Goal: Task Accomplishment & Management: Manage account settings

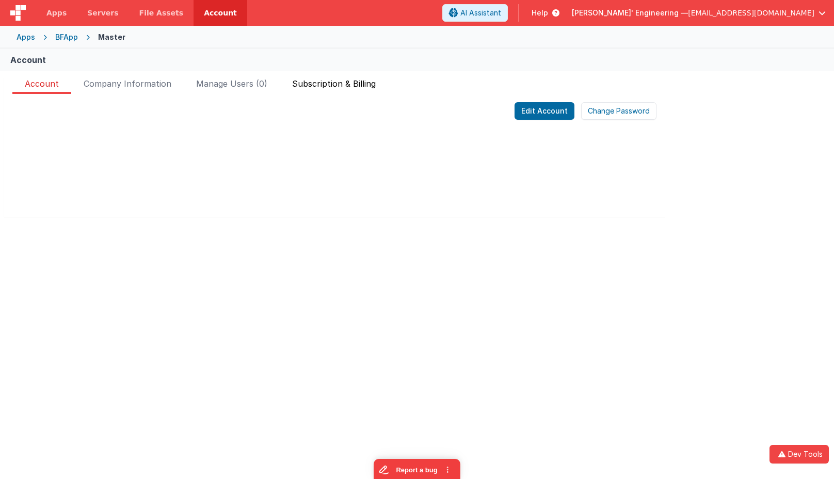
click at [315, 87] on span "Subscription & Billing" at bounding box center [334, 85] width 84 height 17
click at [162, 17] on span "File Assets" at bounding box center [161, 13] width 44 height 10
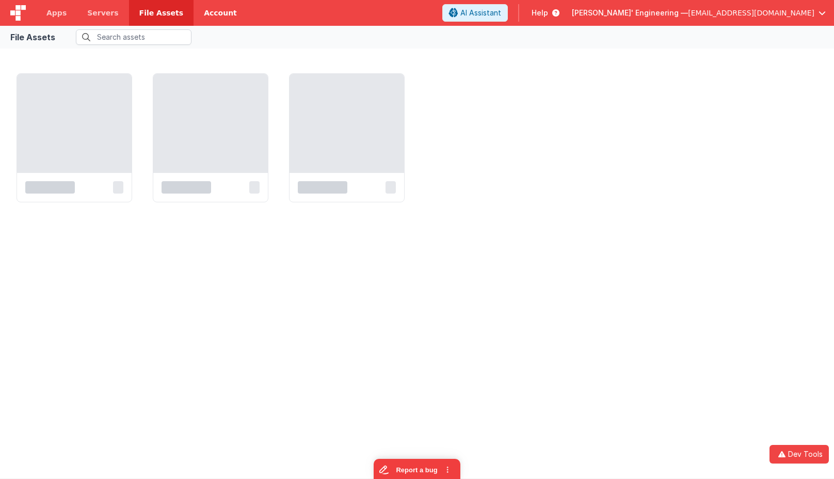
click at [212, 14] on link "Account" at bounding box center [220, 13] width 54 height 26
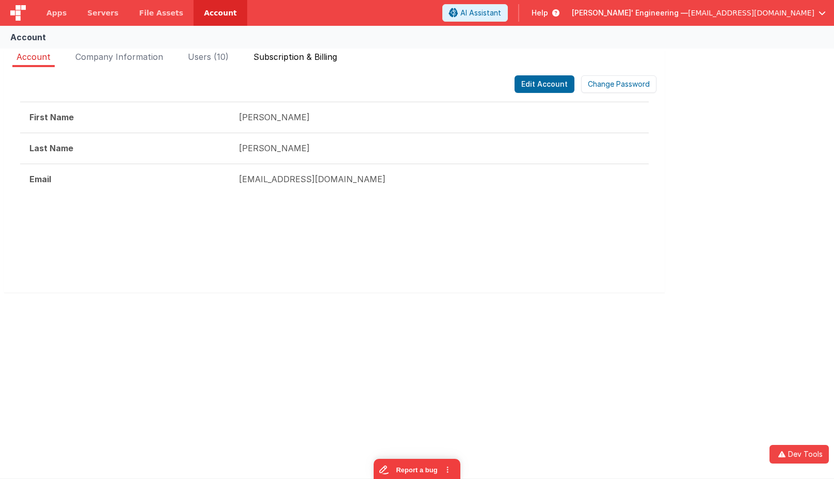
click at [299, 57] on span "Subscription & Billing" at bounding box center [295, 57] width 84 height 10
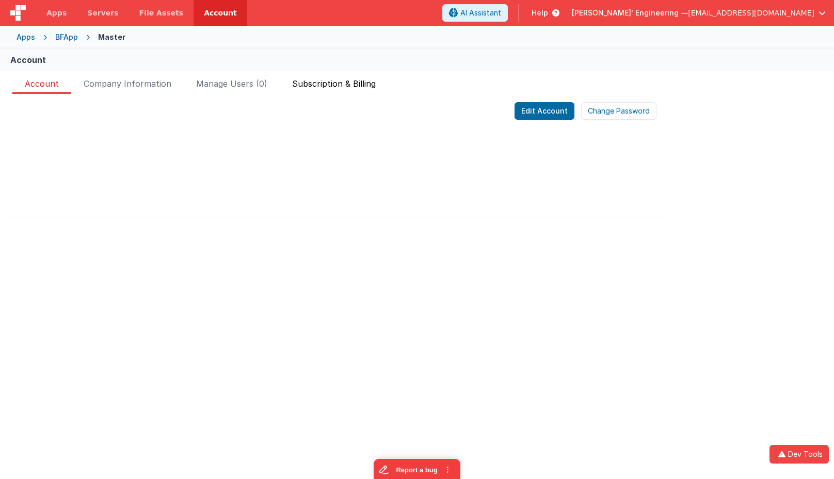
click at [341, 79] on span "Subscription & Billing" at bounding box center [334, 85] width 84 height 17
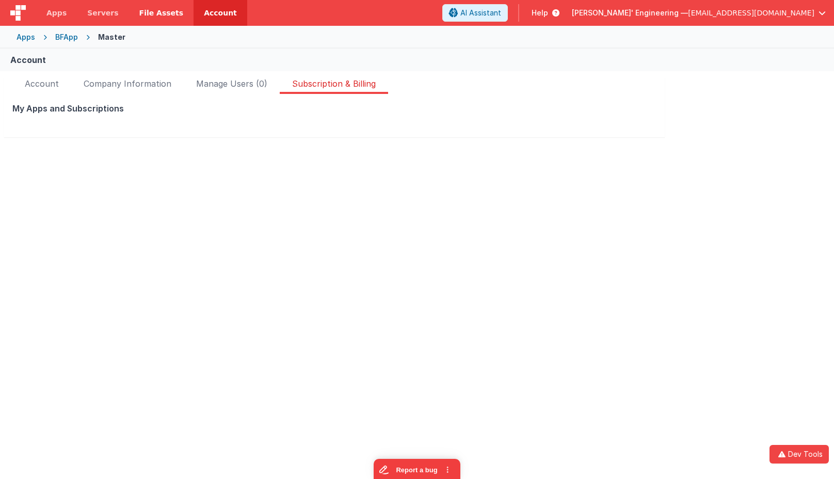
click at [160, 18] on span "File Assets" at bounding box center [161, 13] width 44 height 10
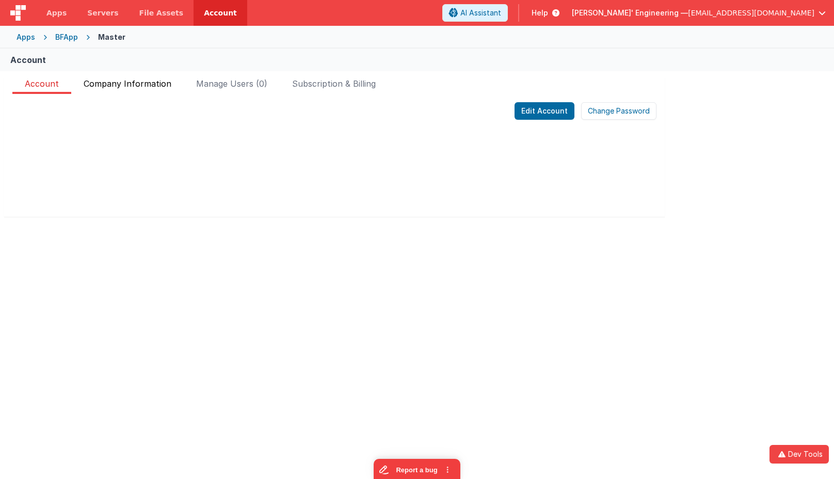
click at [146, 81] on span "Company Information" at bounding box center [128, 85] width 88 height 17
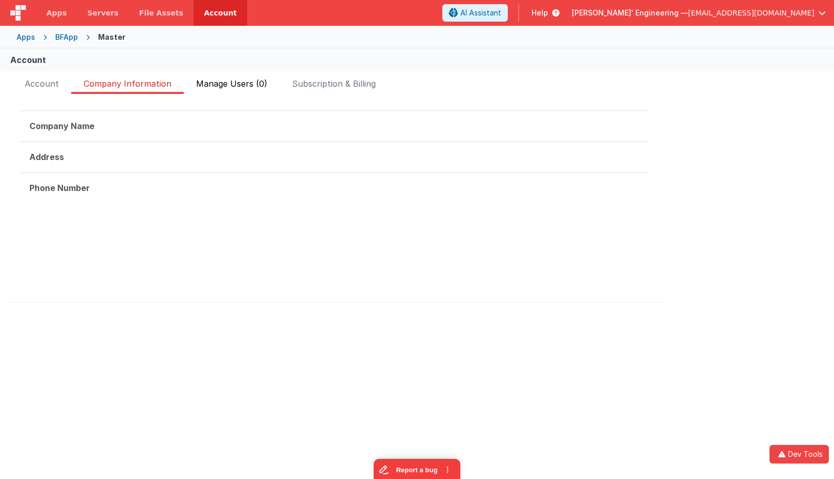
click at [211, 81] on span "Manage Users (0)" at bounding box center [231, 85] width 71 height 17
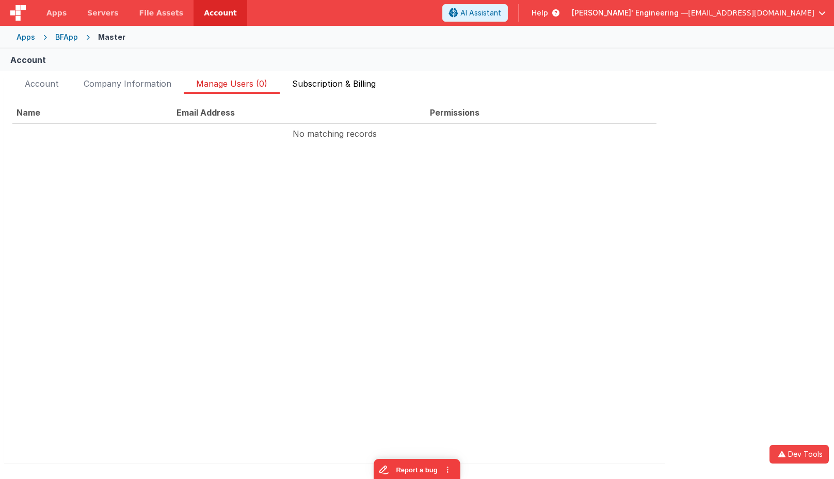
click at [342, 81] on span "Subscription & Billing" at bounding box center [334, 85] width 84 height 17
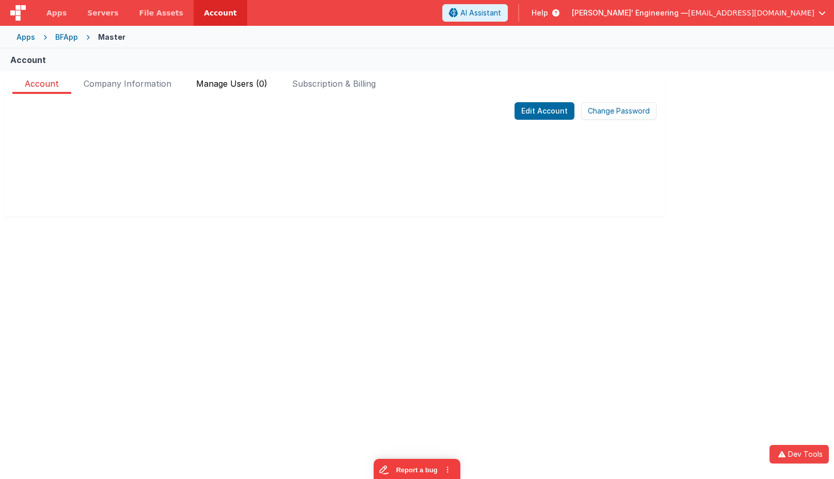
click at [271, 80] on li "Manage Users (0)" at bounding box center [232, 85] width 96 height 17
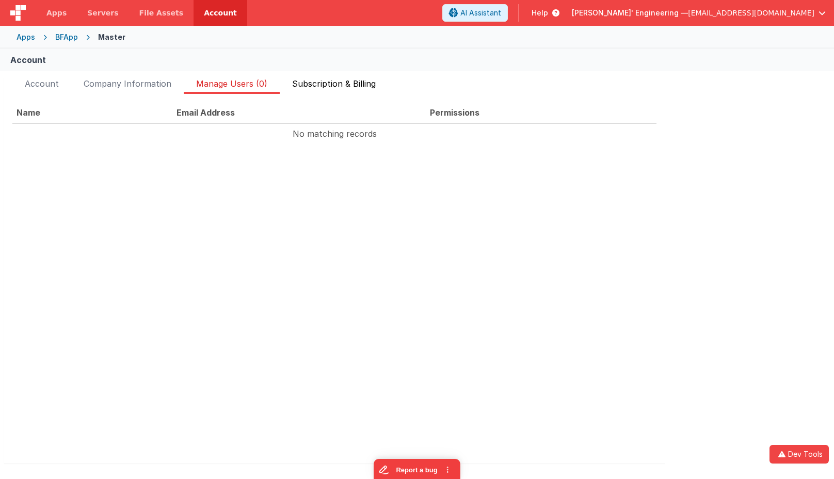
click at [328, 82] on span "Subscription & Billing" at bounding box center [334, 85] width 84 height 17
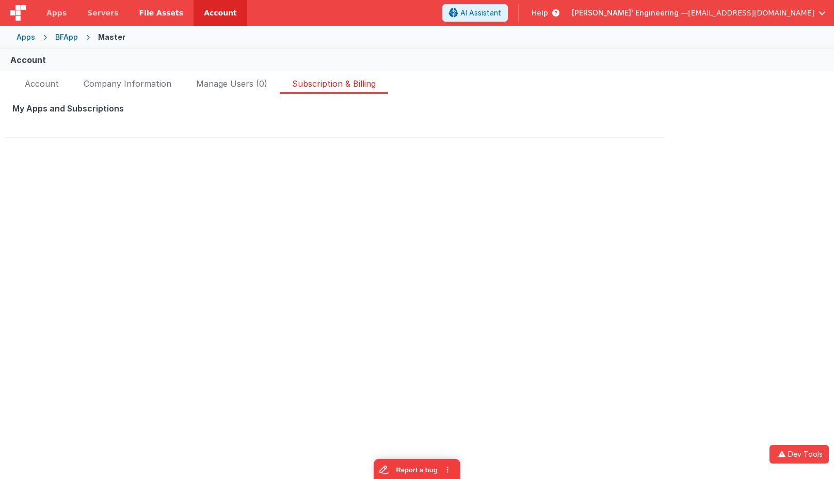
click at [160, 22] on link "File Assets" at bounding box center [161, 13] width 65 height 26
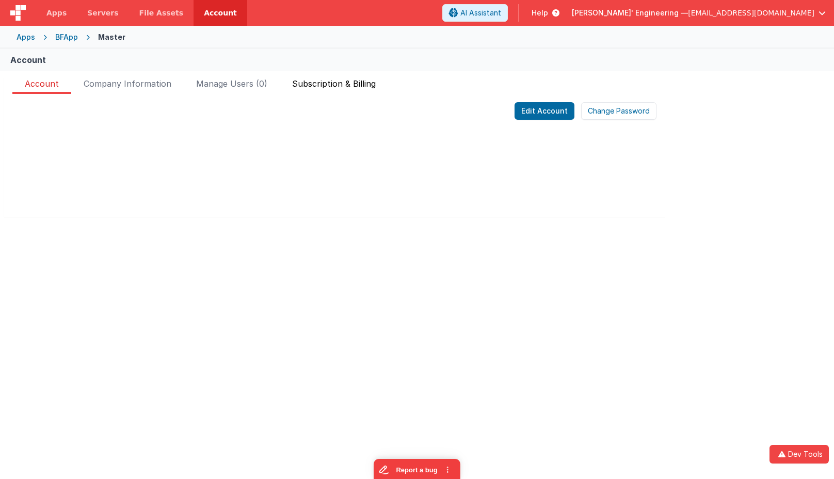
click at [367, 85] on span "Subscription & Billing" at bounding box center [334, 85] width 84 height 17
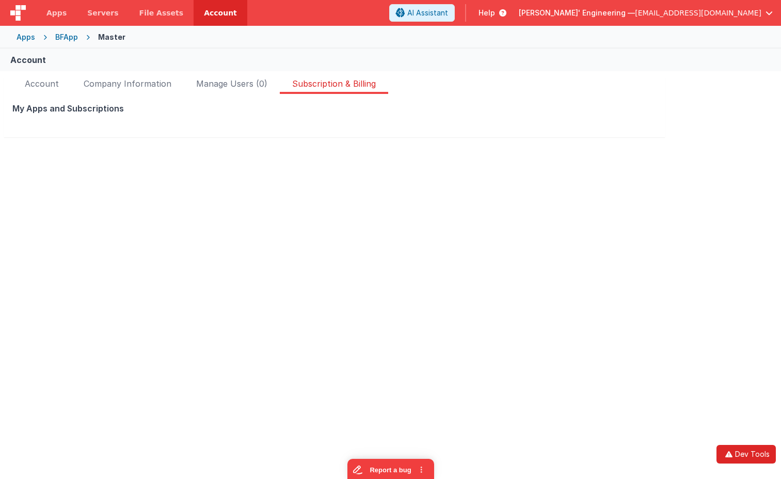
click at [734, 451] on icon "button" at bounding box center [728, 453] width 12 height 7
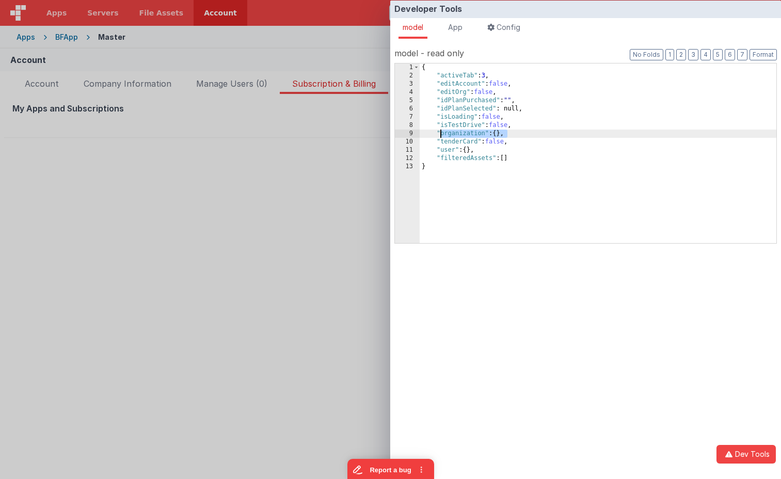
drag, startPoint x: 441, startPoint y: 134, endPoint x: 367, endPoint y: 133, distance: 73.8
click at [371, 132] on div "Developer Tools model App Params Log (8) Misc Windows Config model - read only …" at bounding box center [390, 239] width 781 height 479
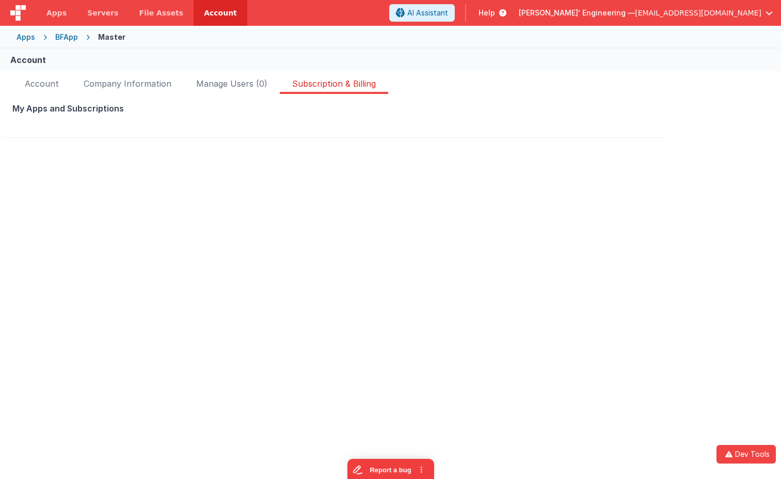
click at [308, 157] on div "Developer Tools model App Params Log (8) Misc Windows Config model - read only …" at bounding box center [390, 239] width 781 height 479
click at [21, 6] on img at bounding box center [17, 12] width 15 height 15
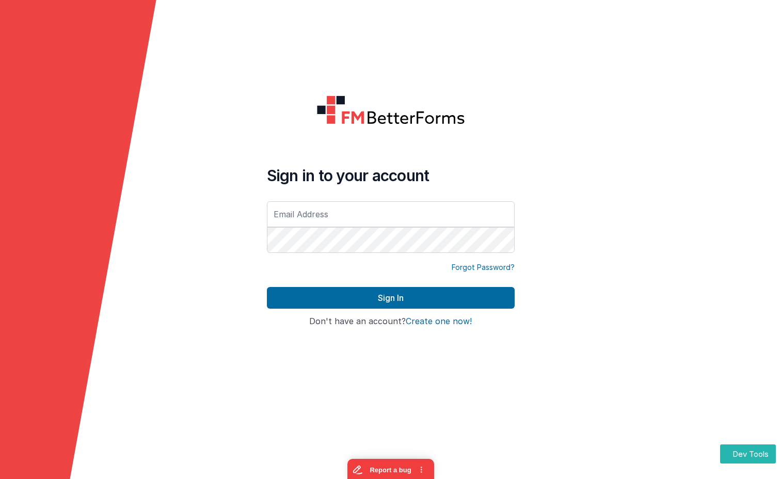
type input "[EMAIL_ADDRESS][DOMAIN_NAME]"
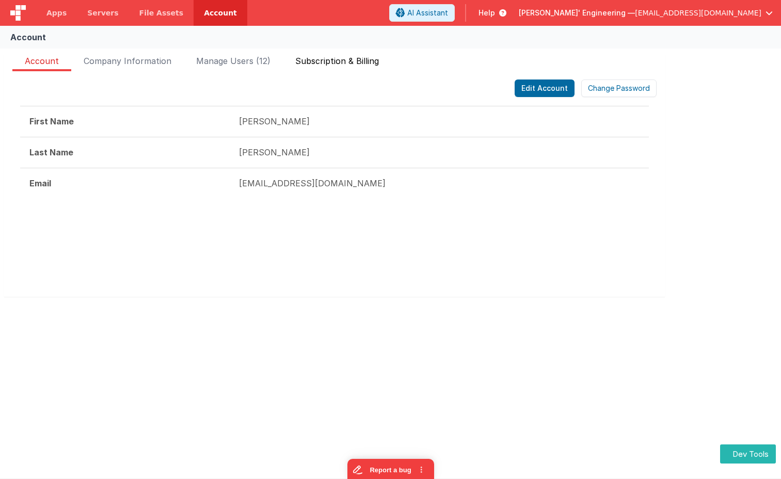
click at [298, 63] on span "Subscription & Billing" at bounding box center [337, 63] width 84 height 17
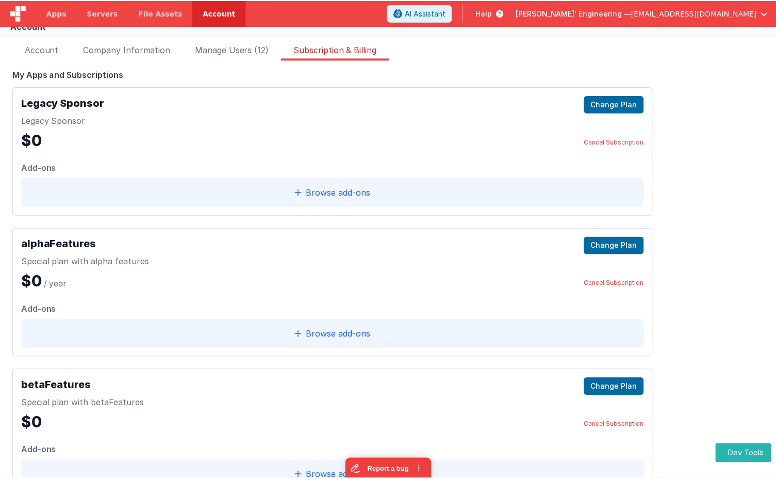
scroll to position [6, 0]
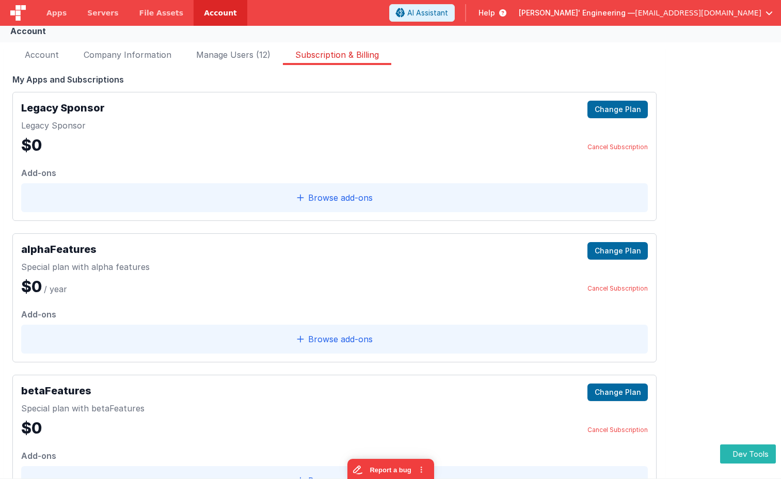
click at [210, 11] on link "Account" at bounding box center [220, 13] width 54 height 26
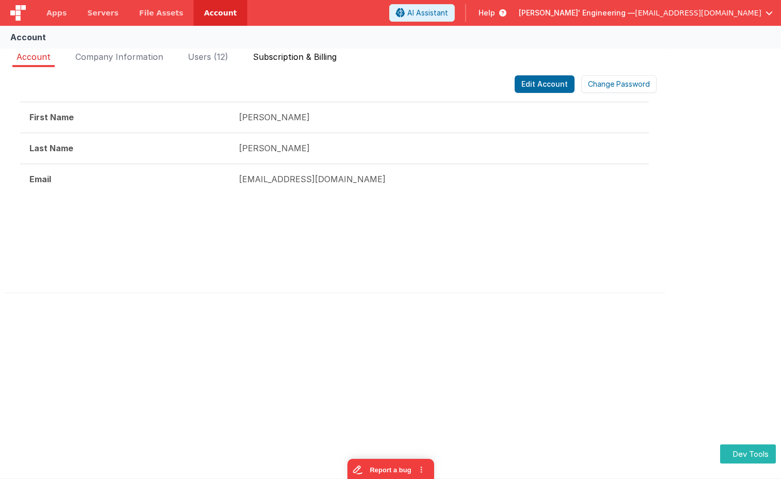
click at [286, 52] on span "Subscription & Billing" at bounding box center [295, 57] width 84 height 10
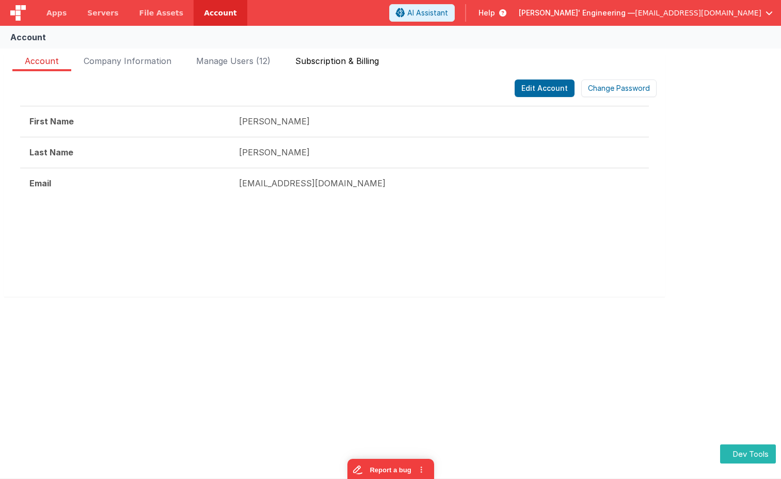
click at [333, 59] on span "Subscription & Billing" at bounding box center [337, 63] width 84 height 17
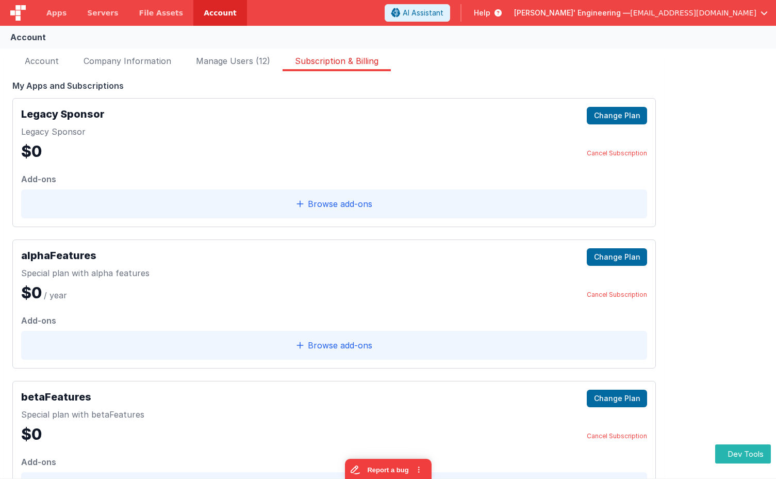
click at [192, 121] on div "Legacy Sponsor Legacy Sponsor $0 Change Plan Cancel Subscription" at bounding box center [334, 134] width 626 height 54
click at [722, 453] on button "Dev Tools" at bounding box center [744, 453] width 56 height 19
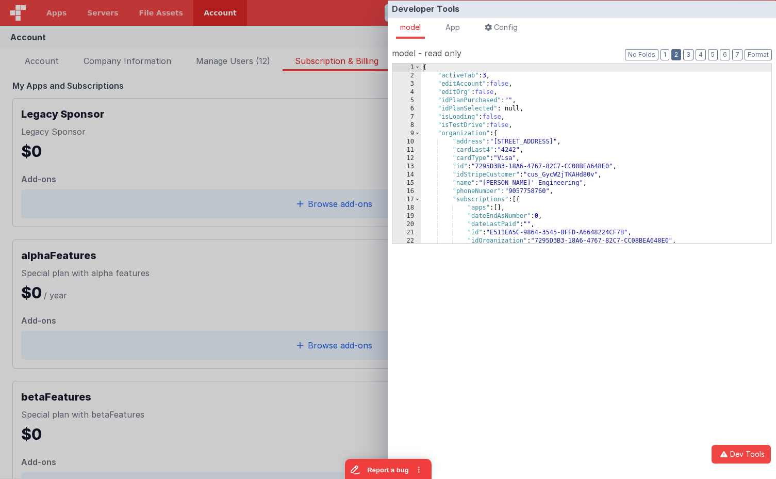
click at [678, 53] on button "2" at bounding box center [677, 54] width 10 height 11
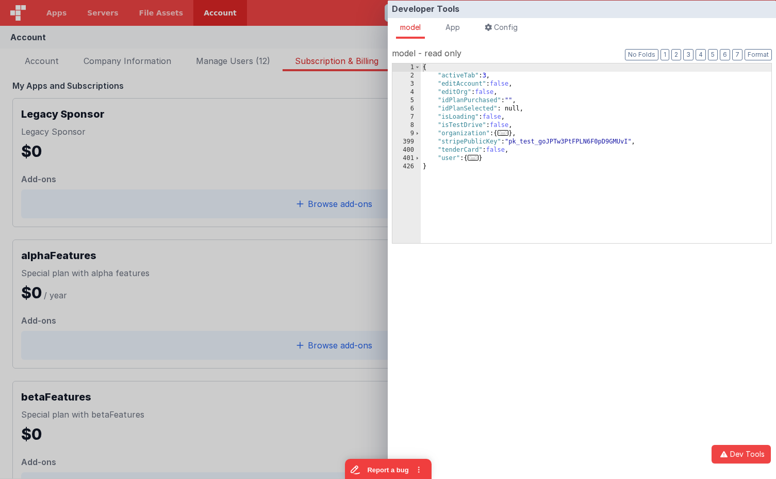
click at [506, 131] on span "..." at bounding box center [503, 133] width 11 height 6
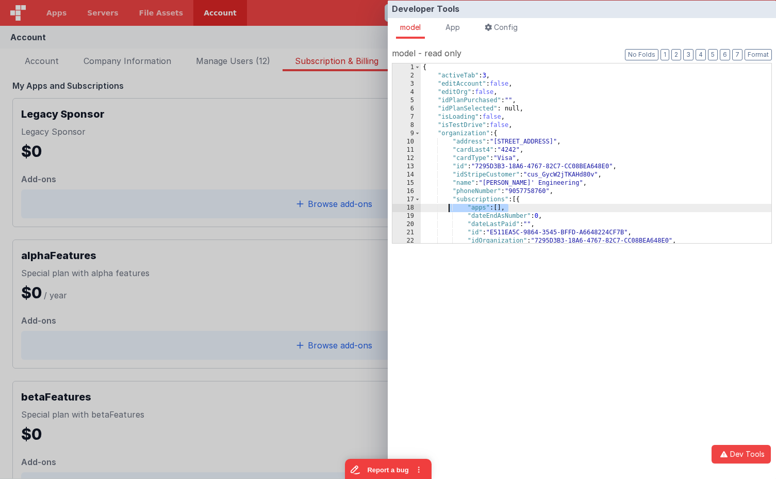
drag, startPoint x: 506, startPoint y: 210, endPoint x: 388, endPoint y: 204, distance: 117.3
click at [450, 210] on div "{ "activeTab" : 3 , "editAccount" : false , "editOrg" : false , "idPlanPurchase…" at bounding box center [596, 161] width 351 height 196
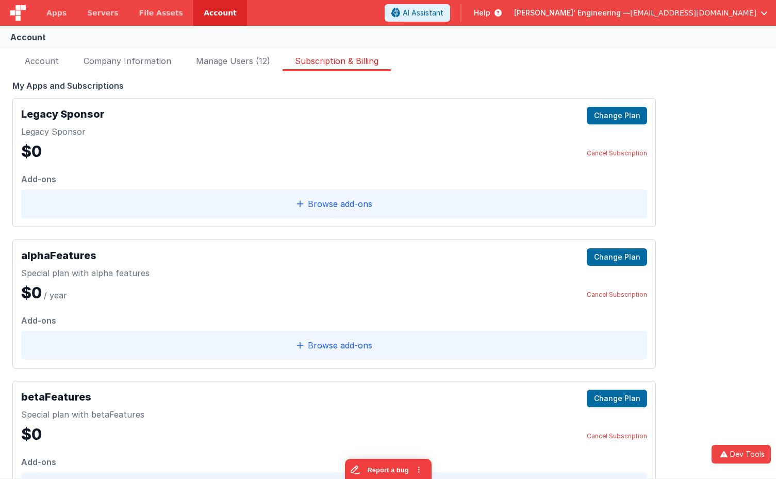
click at [286, 107] on div "Developer Tools model App Params Log (1) Misc Windows Config model - read only …" at bounding box center [388, 239] width 776 height 479
click at [66, 19] on link "Apps" at bounding box center [56, 13] width 41 height 26
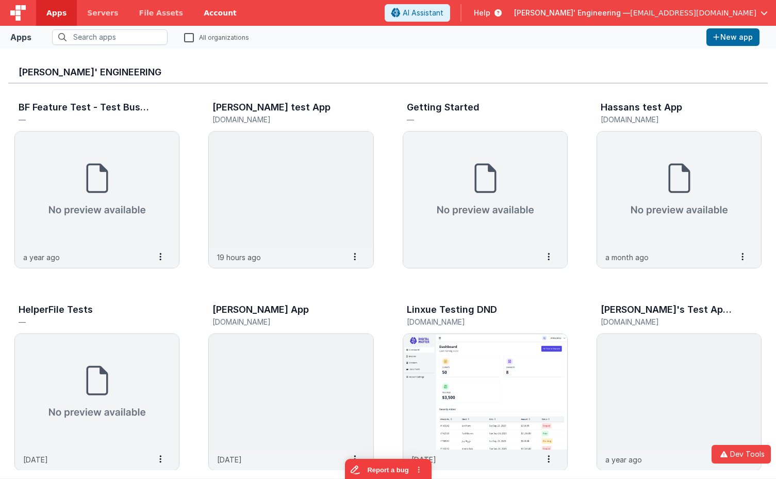
click at [213, 19] on link "Account" at bounding box center [220, 13] width 54 height 26
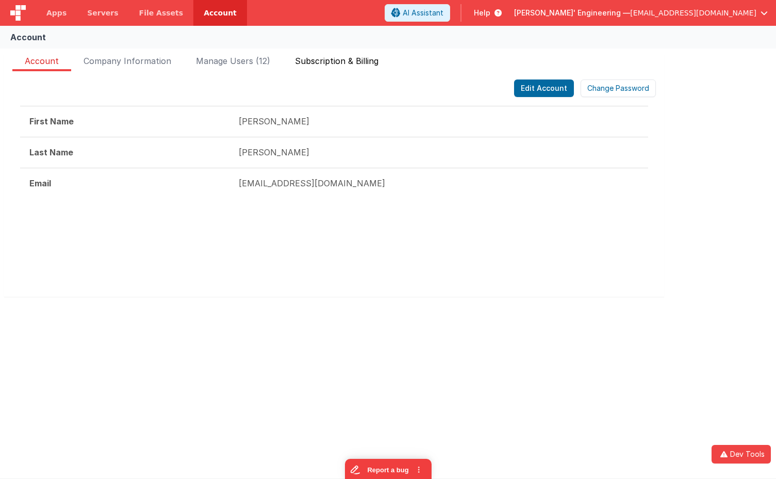
click at [338, 57] on span "Subscription & Billing" at bounding box center [337, 63] width 84 height 17
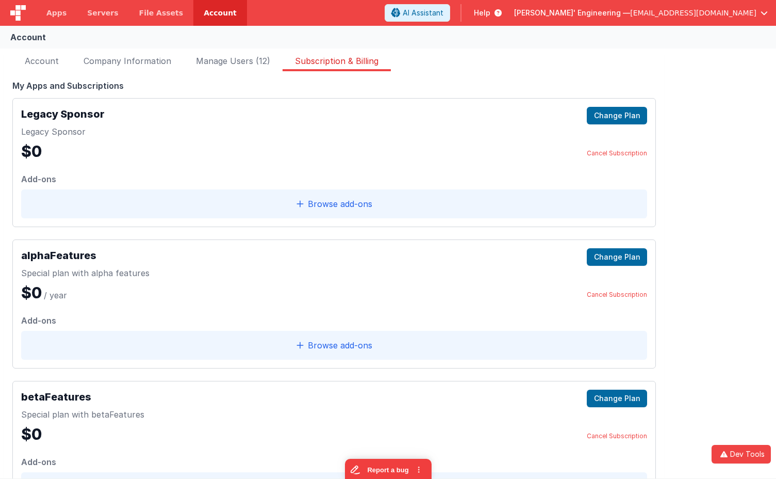
click at [291, 39] on div "Account" at bounding box center [388, 37] width 776 height 23
